Goal: Information Seeking & Learning: Learn about a topic

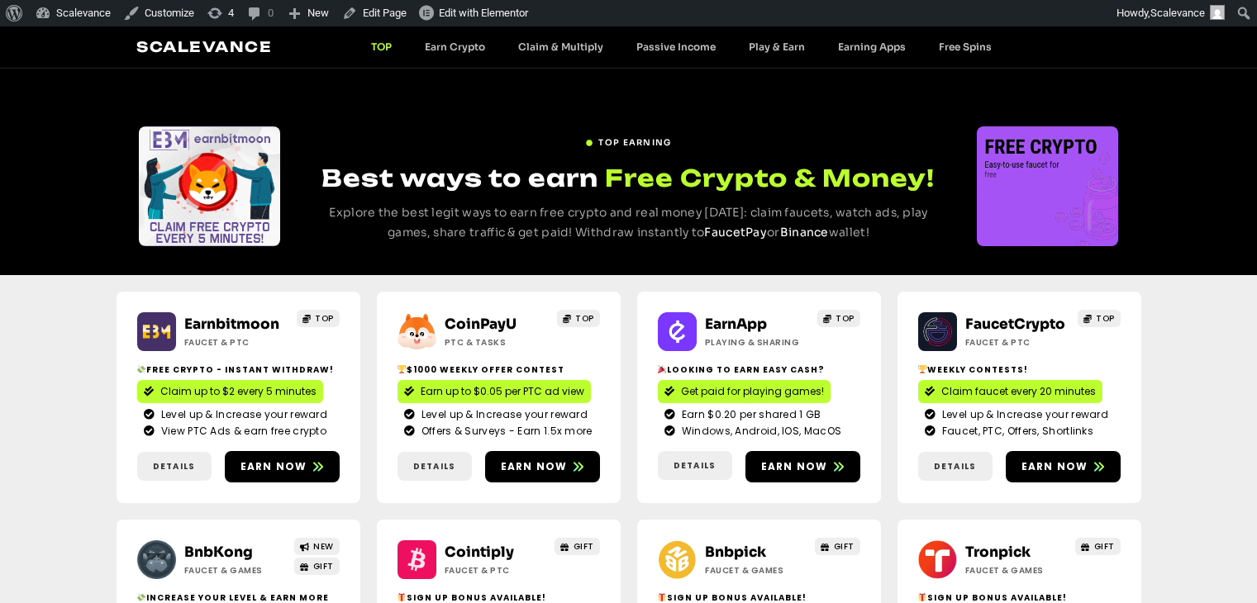
scroll to position [1361, 0]
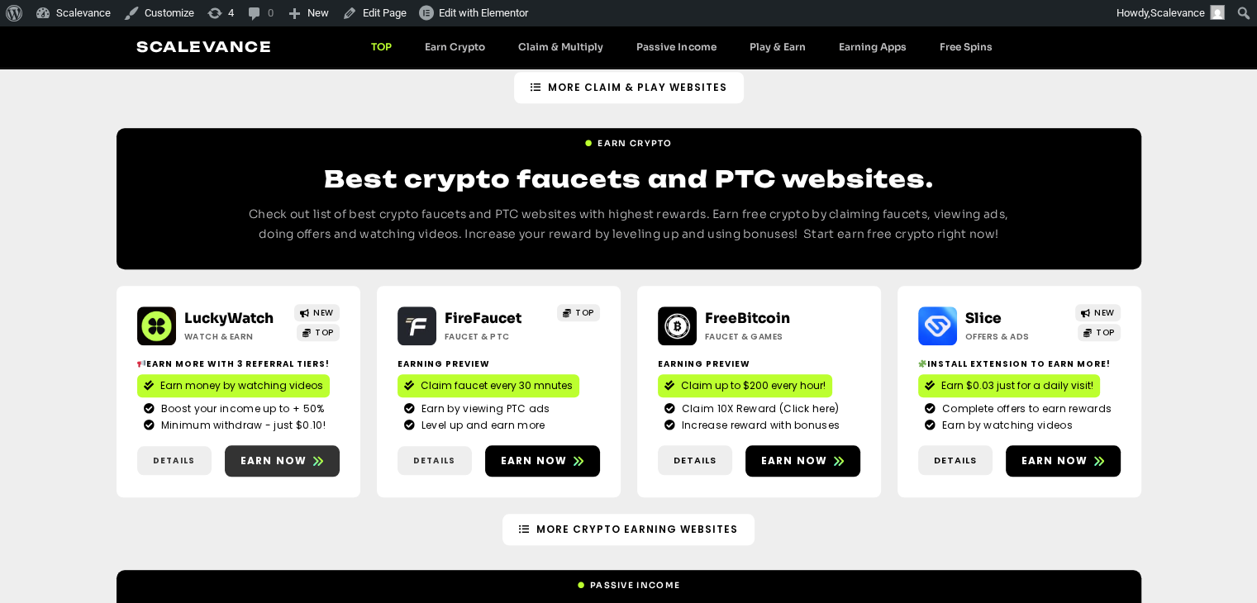
click at [281, 446] on link "Earn now" at bounding box center [282, 461] width 115 height 31
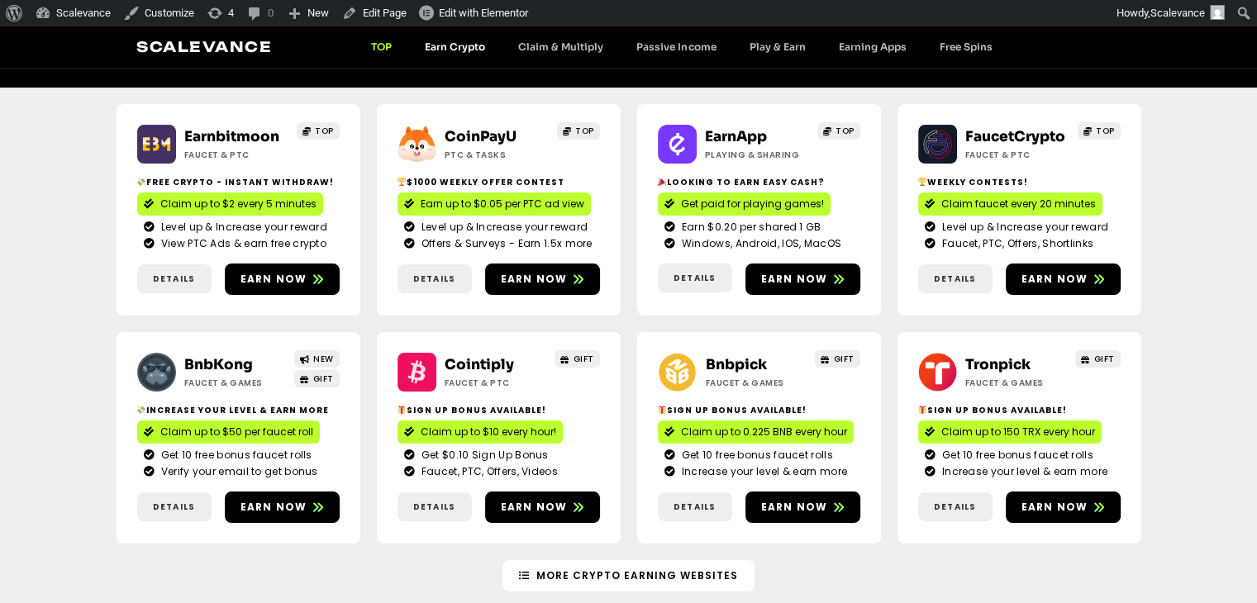
scroll to position [0, 0]
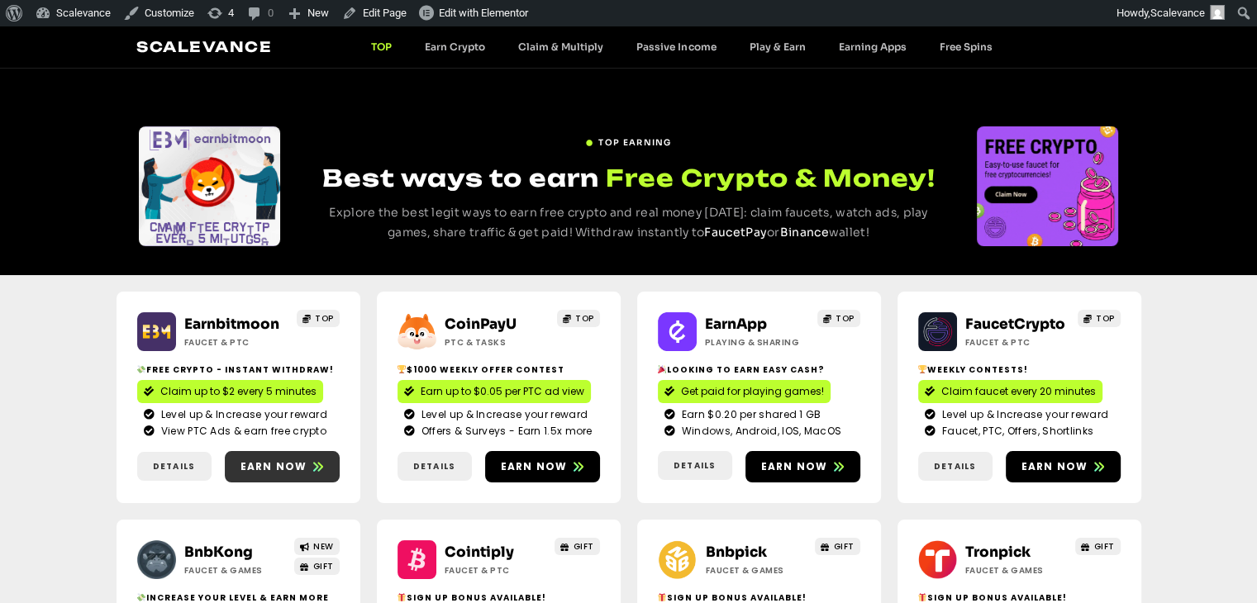
click at [272, 460] on span "Earn now" at bounding box center [274, 467] width 67 height 15
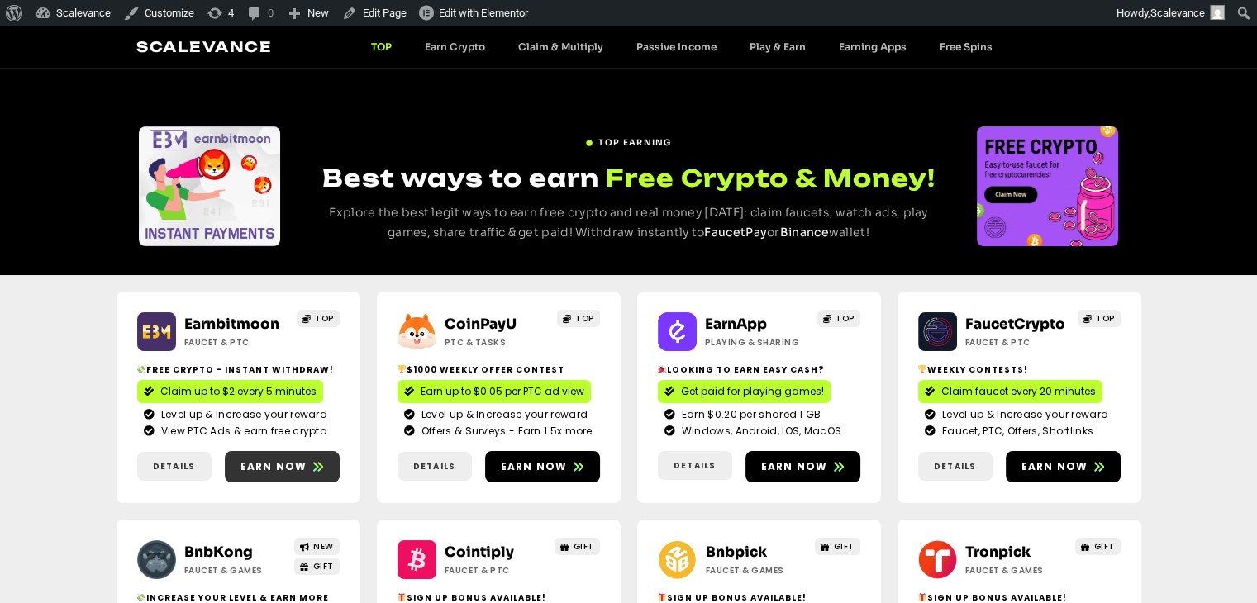
click at [269, 471] on span "Earn now" at bounding box center [274, 467] width 67 height 15
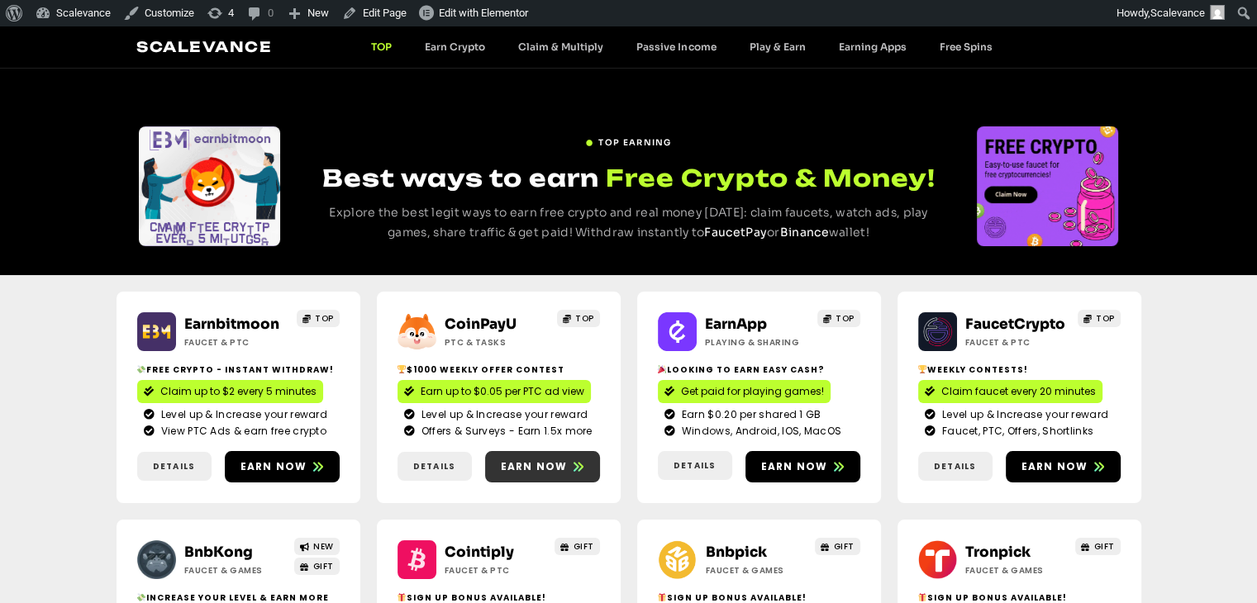
click at [534, 480] on link "Earn now" at bounding box center [542, 466] width 115 height 31
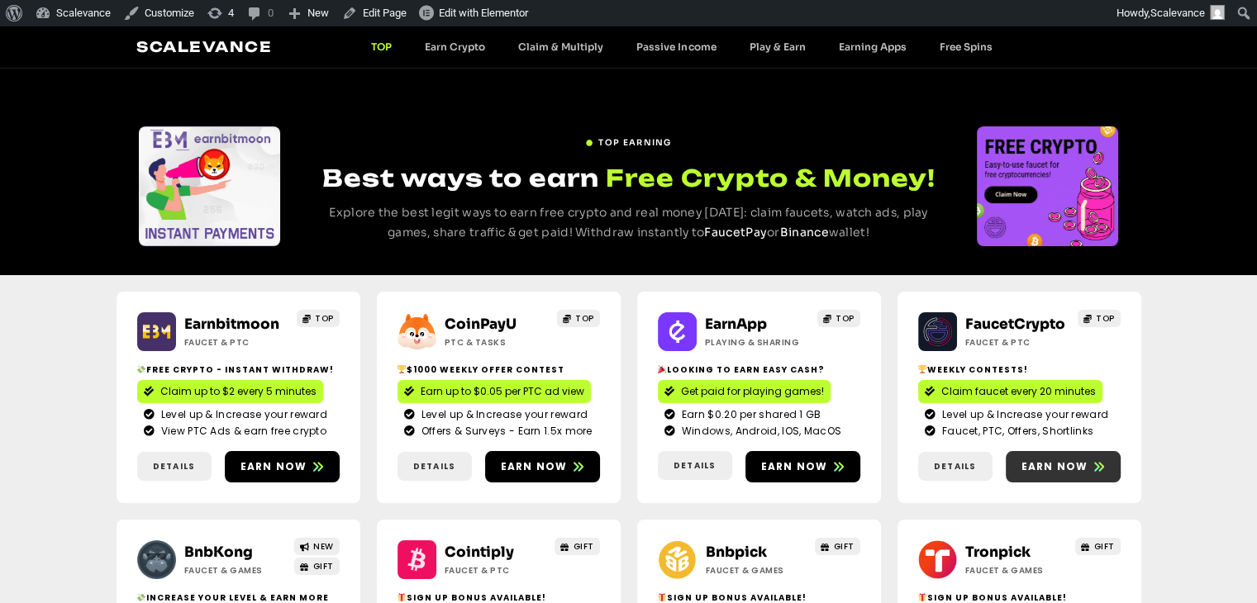
click at [1084, 463] on span "Earn now" at bounding box center [1055, 467] width 67 height 15
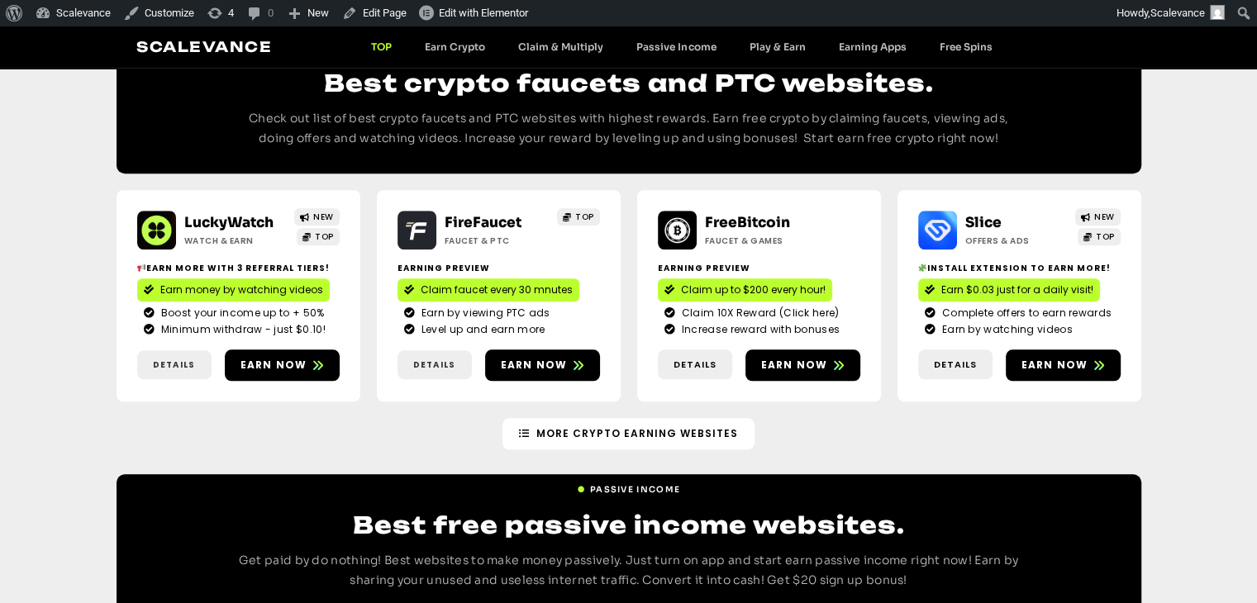
scroll to position [1458, 0]
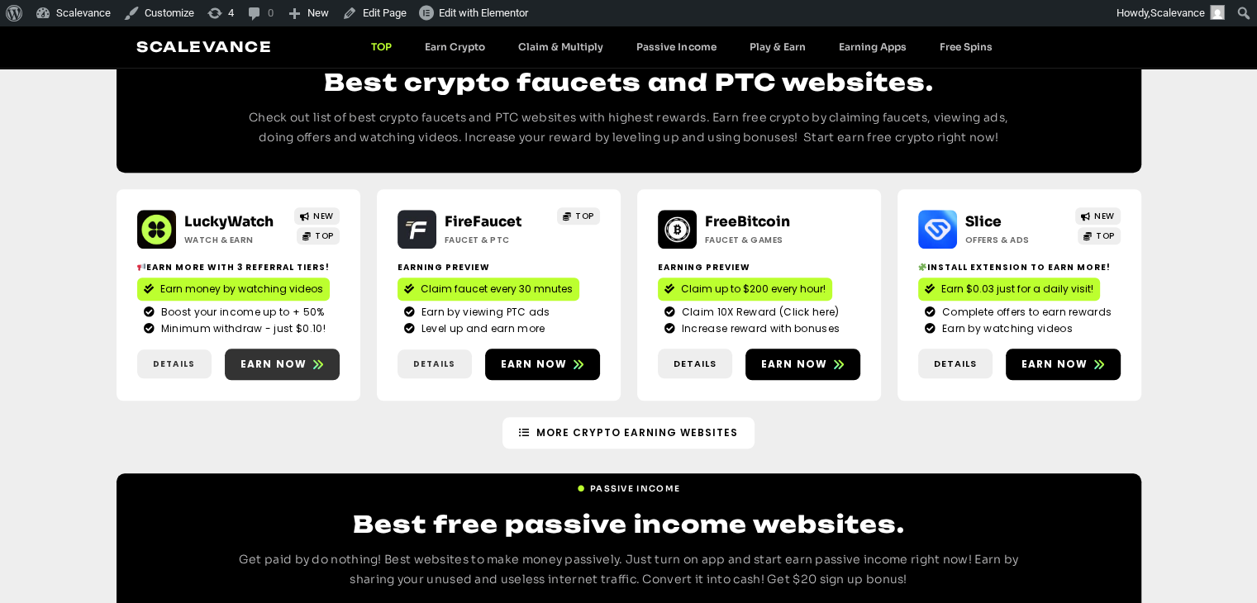
click at [247, 357] on span "Earn now" at bounding box center [274, 364] width 67 height 15
click at [794, 357] on span "Earn now" at bounding box center [794, 364] width 67 height 15
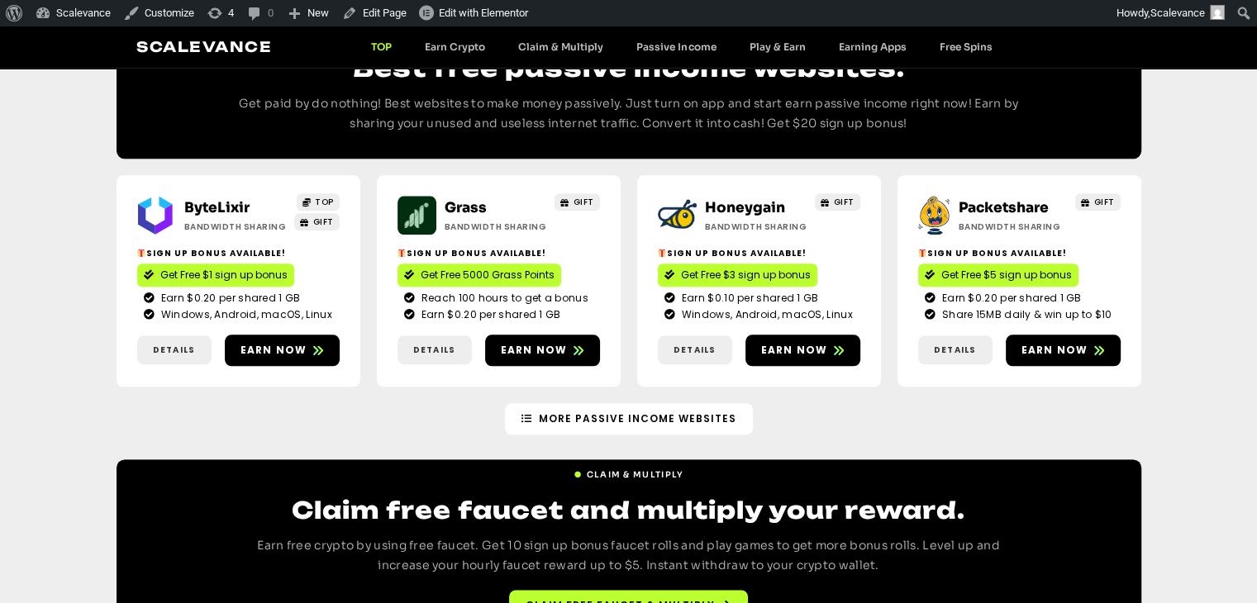
scroll to position [1917, 0]
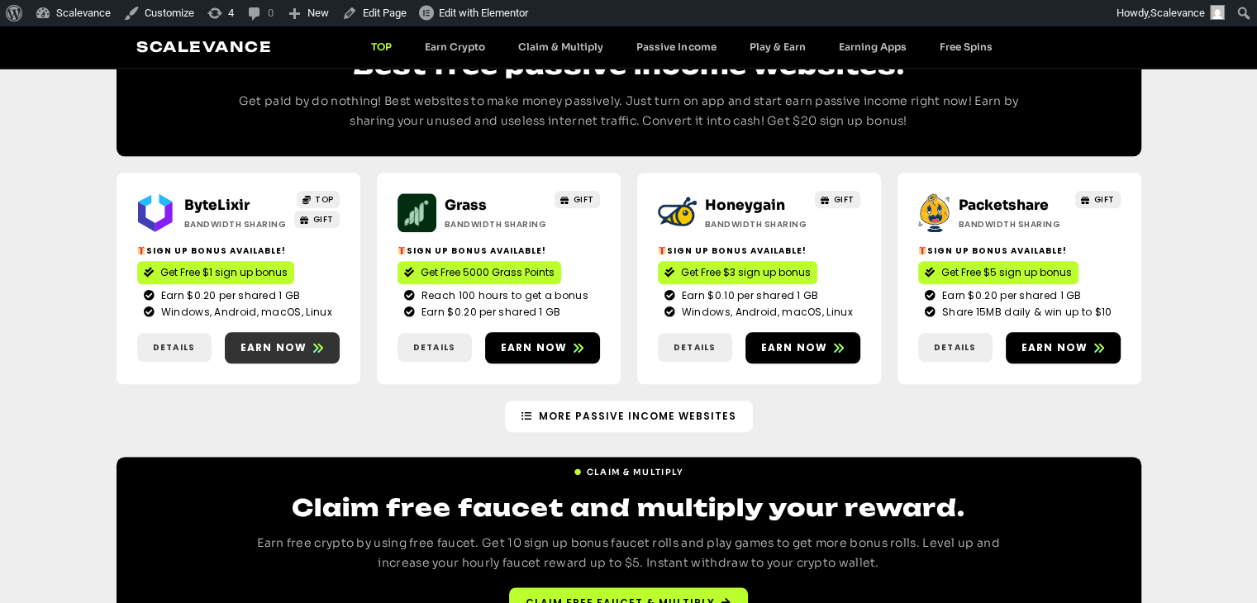
click at [314, 341] on span at bounding box center [318, 348] width 10 height 15
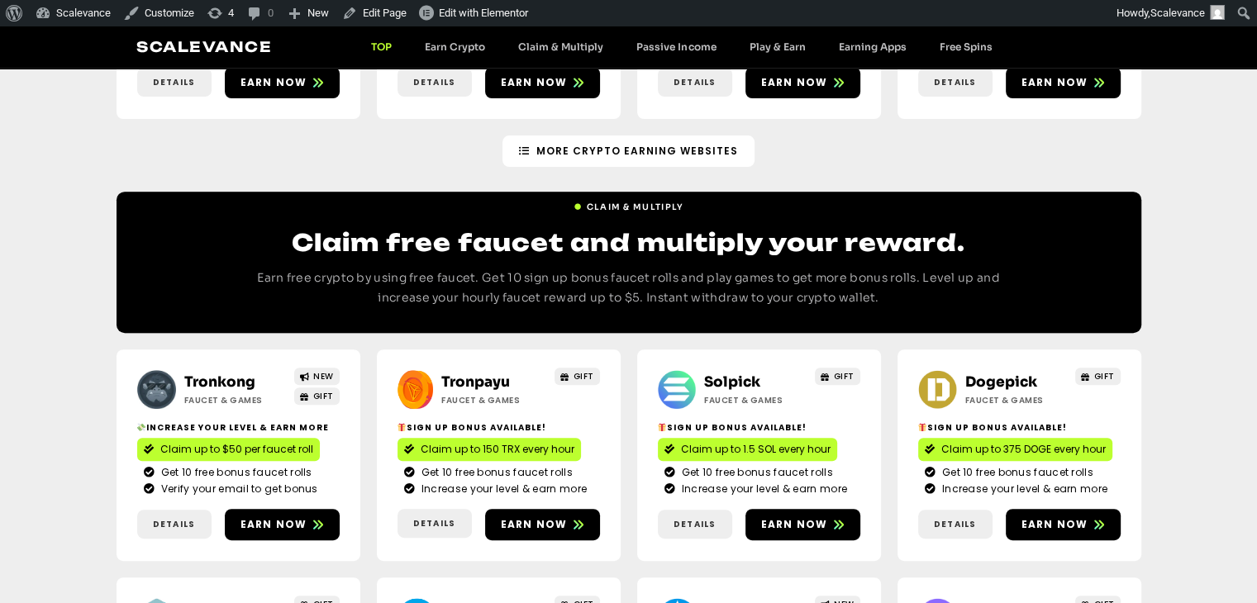
scroll to position [0, 0]
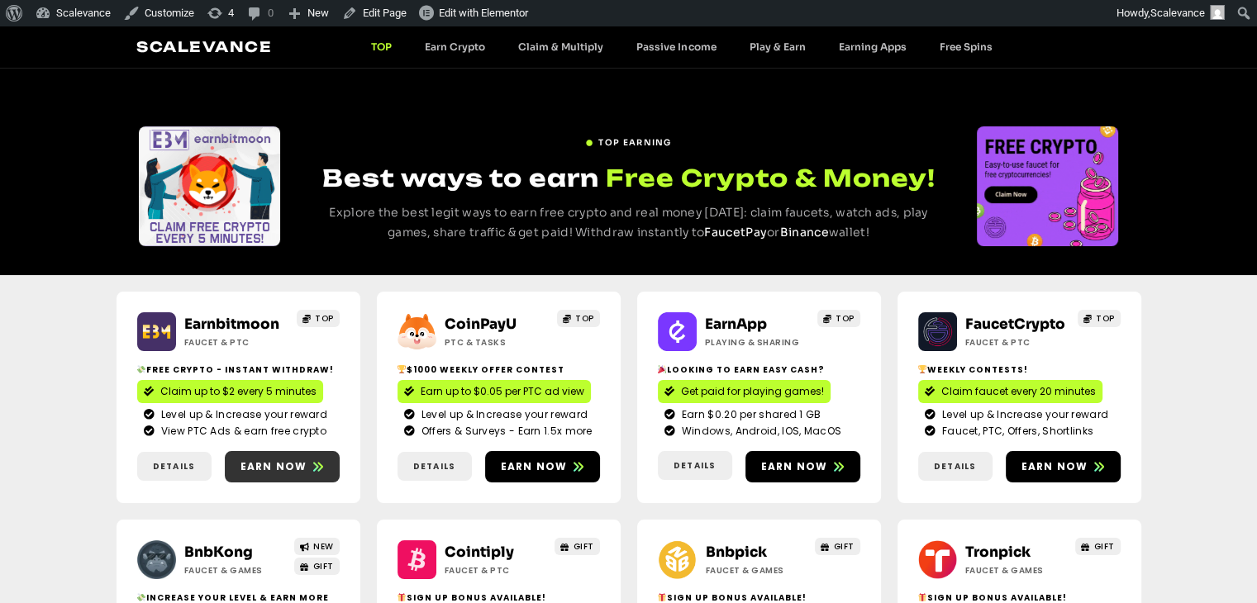
click at [271, 474] on link "Earn now" at bounding box center [282, 466] width 115 height 31
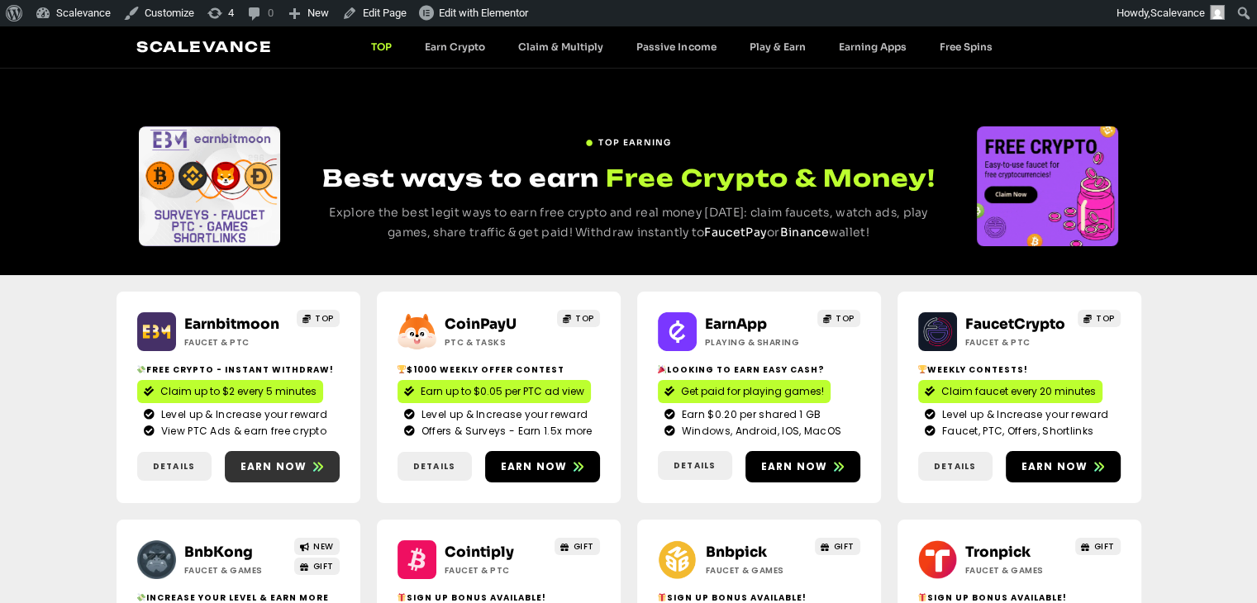
click at [289, 475] on link "Earn now" at bounding box center [282, 466] width 115 height 31
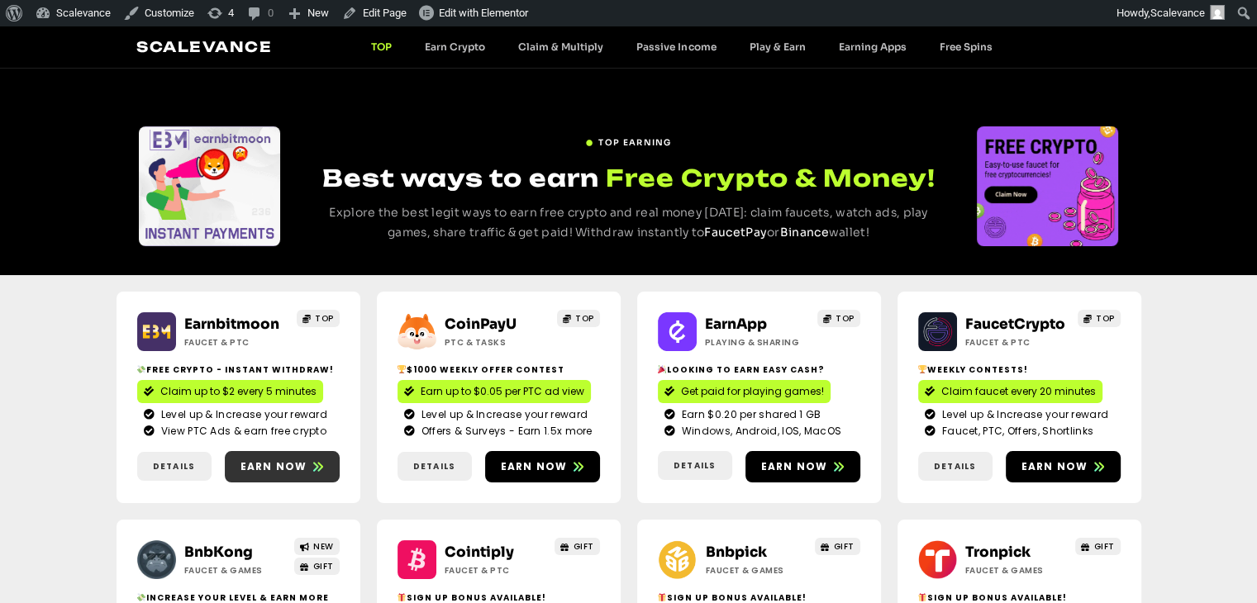
click at [320, 457] on link "Earn now" at bounding box center [282, 466] width 115 height 31
